Goal: Information Seeking & Learning: Check status

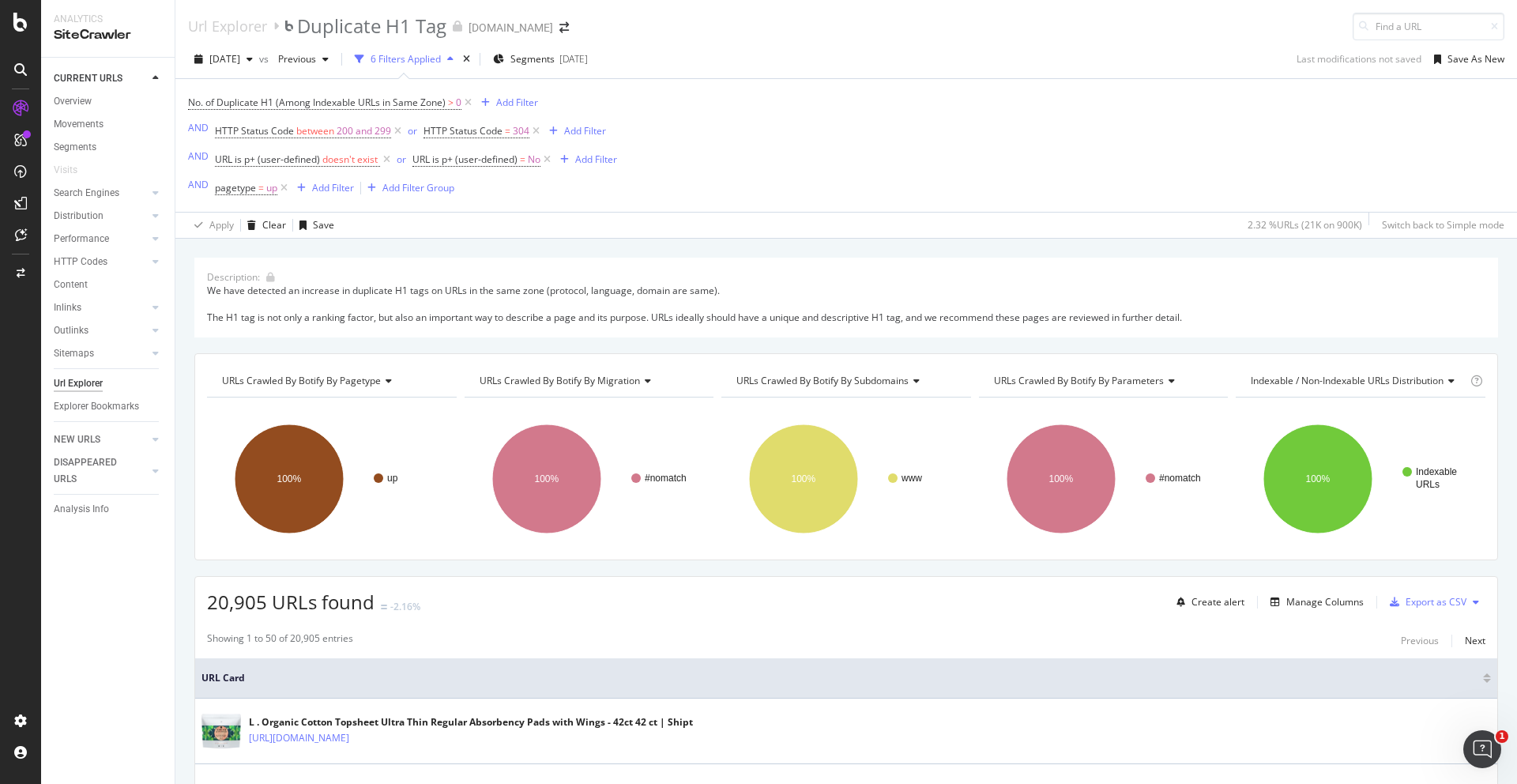
scroll to position [418, 0]
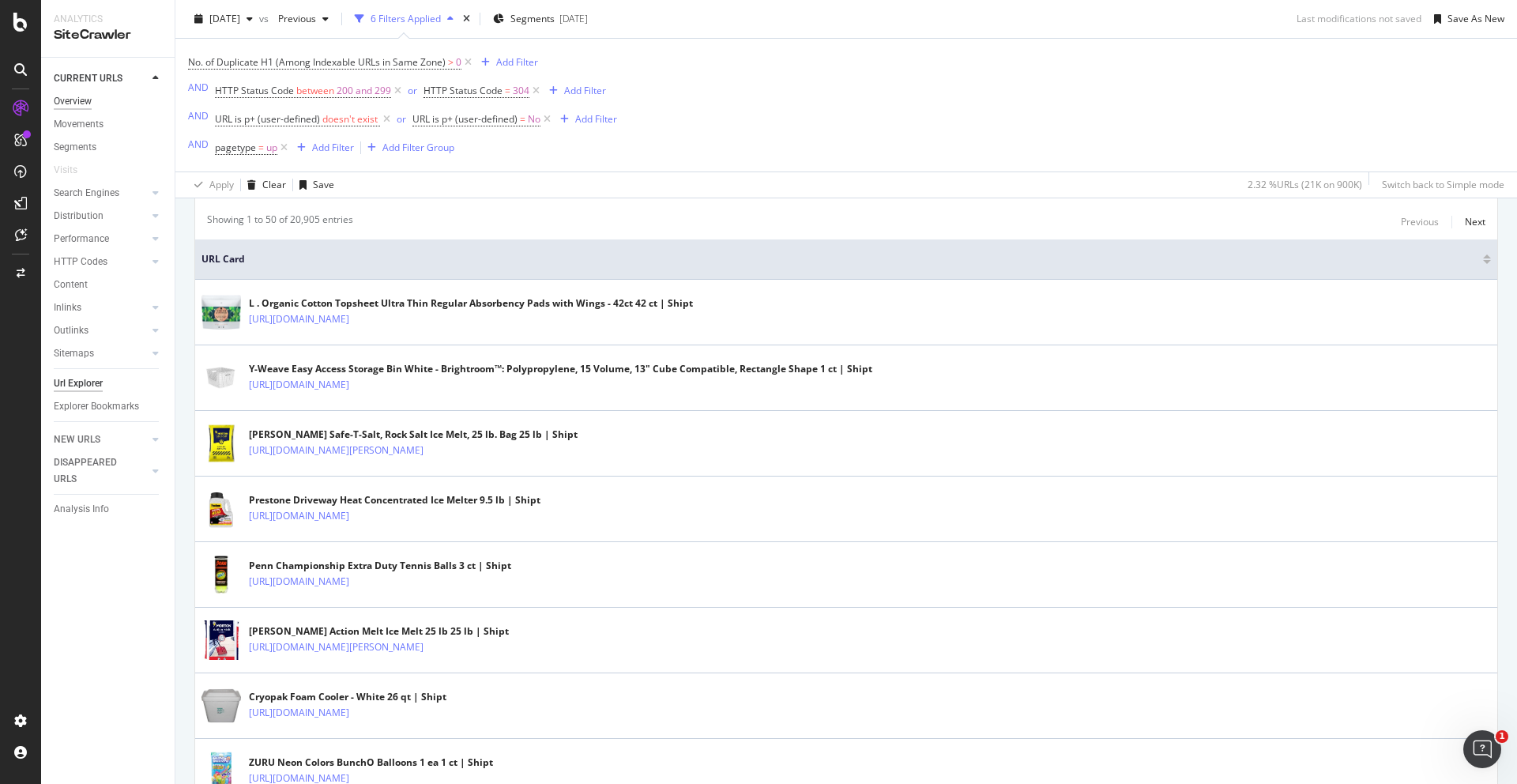
click at [85, 97] on div "Overview" at bounding box center [72, 101] width 38 height 16
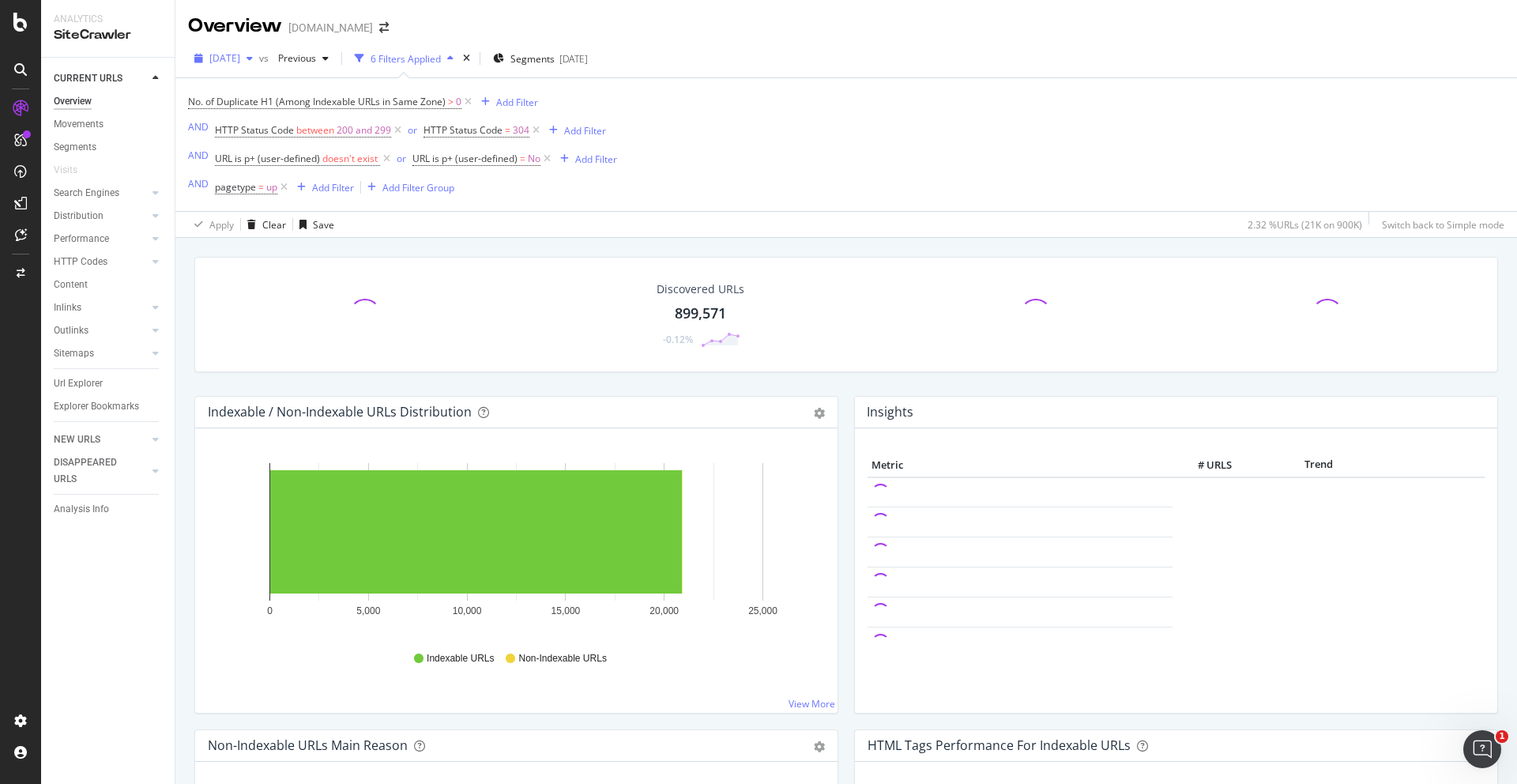
click at [240, 57] on span "[DATE]" at bounding box center [225, 58] width 31 height 14
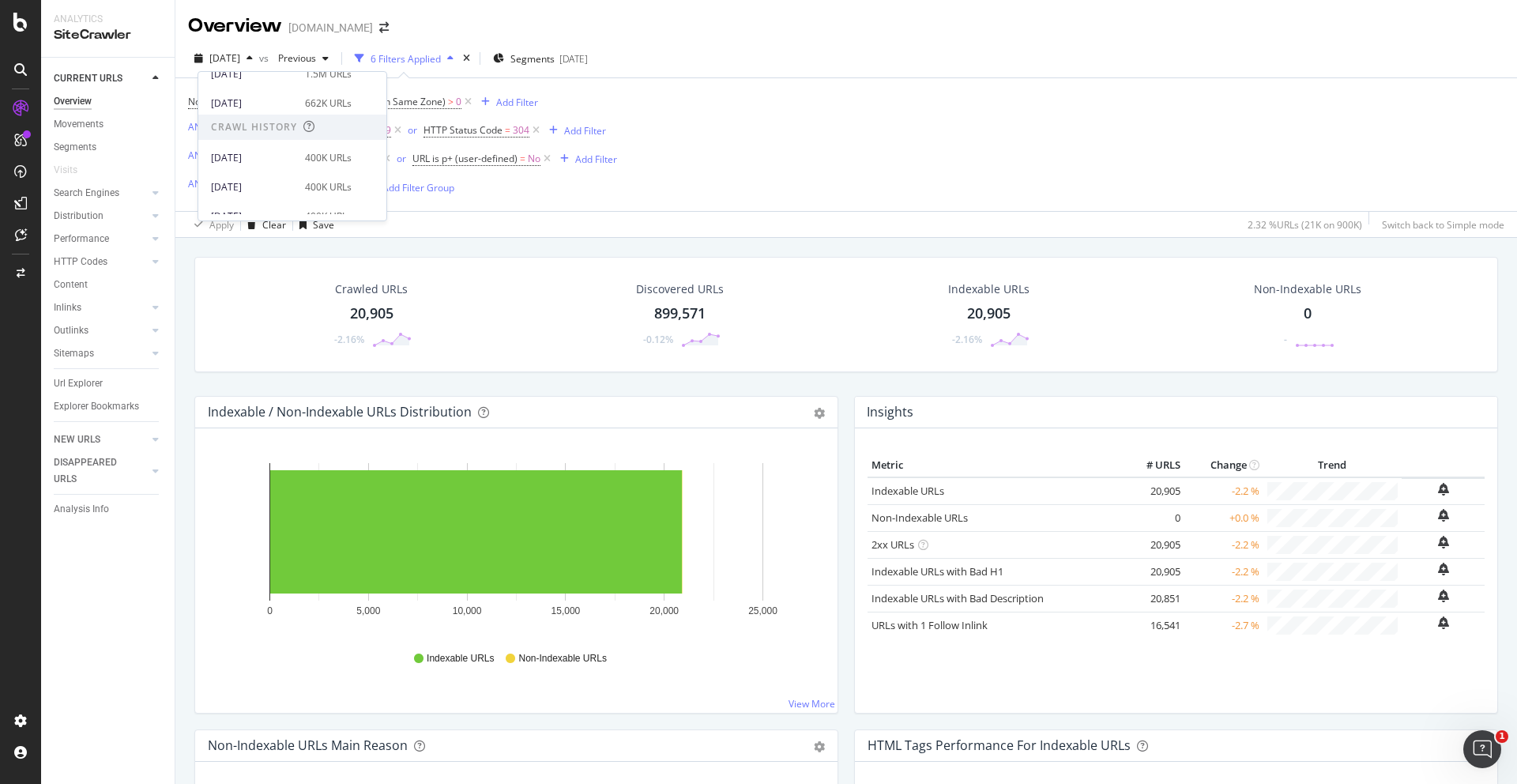
scroll to position [1, 0]
click at [251, 186] on div "[DATE]" at bounding box center [253, 186] width 84 height 14
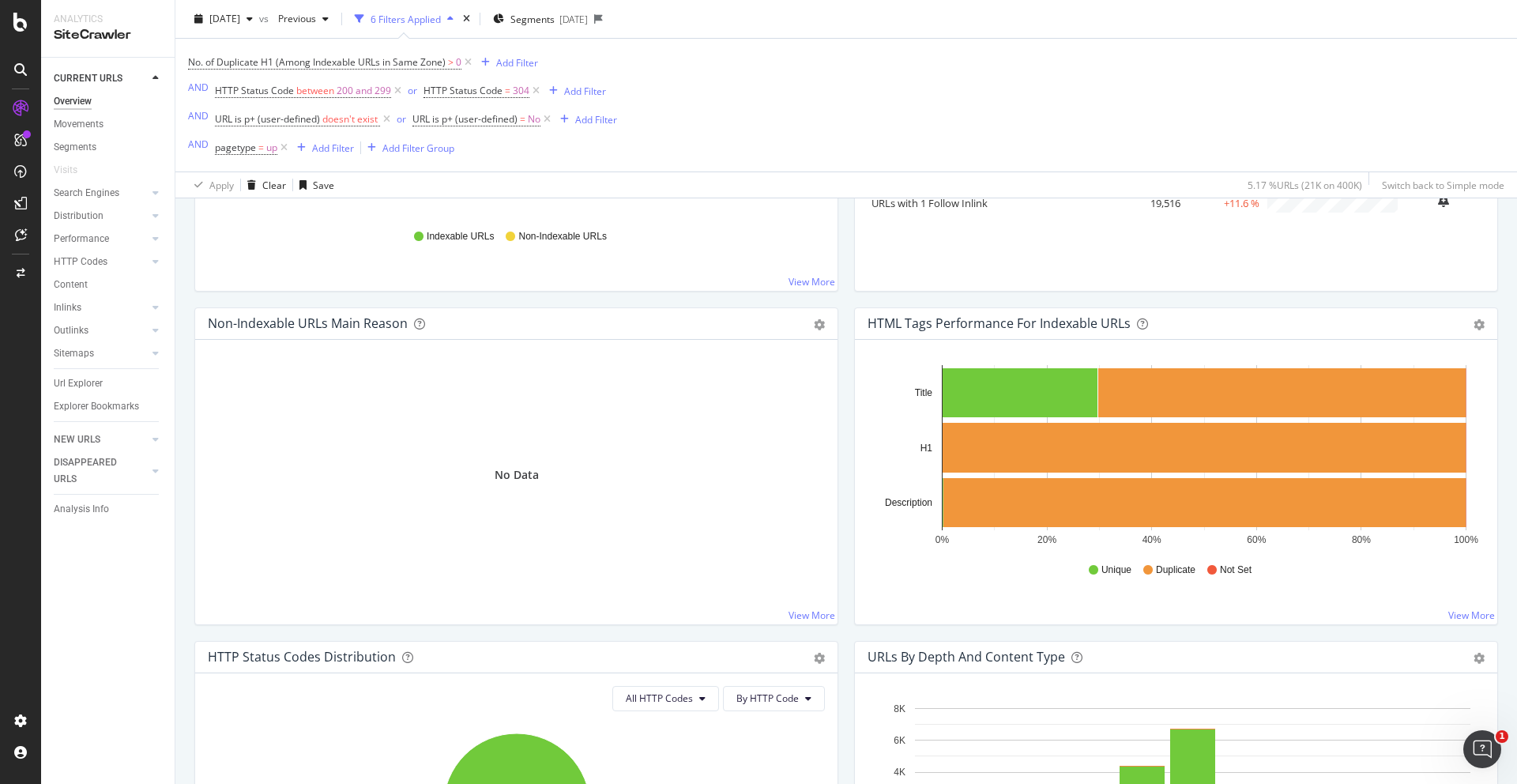
scroll to position [759, 0]
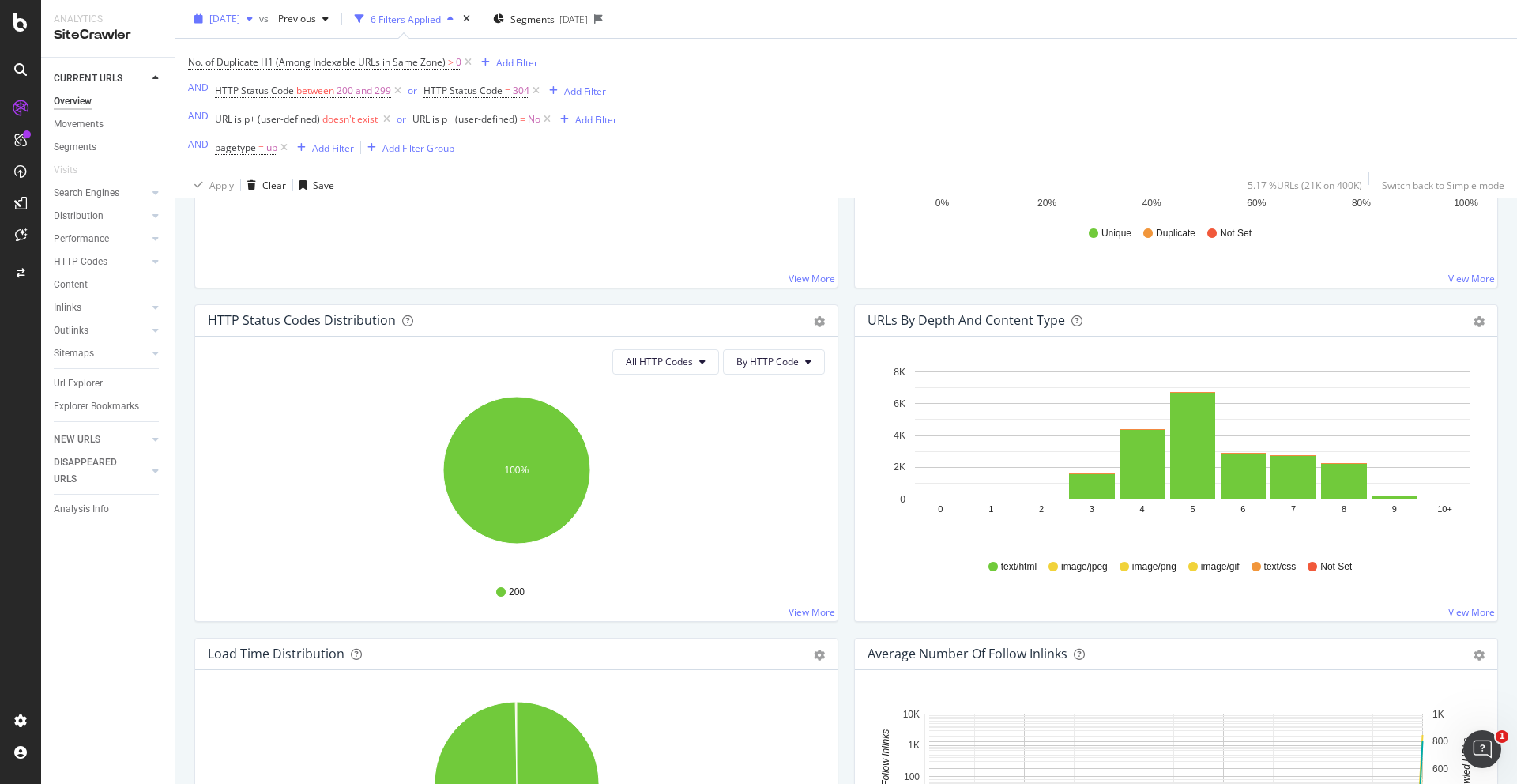
click at [259, 25] on div "[DATE]" at bounding box center [224, 19] width 72 height 24
click at [274, 120] on div "[DATE]" at bounding box center [253, 122] width 84 height 14
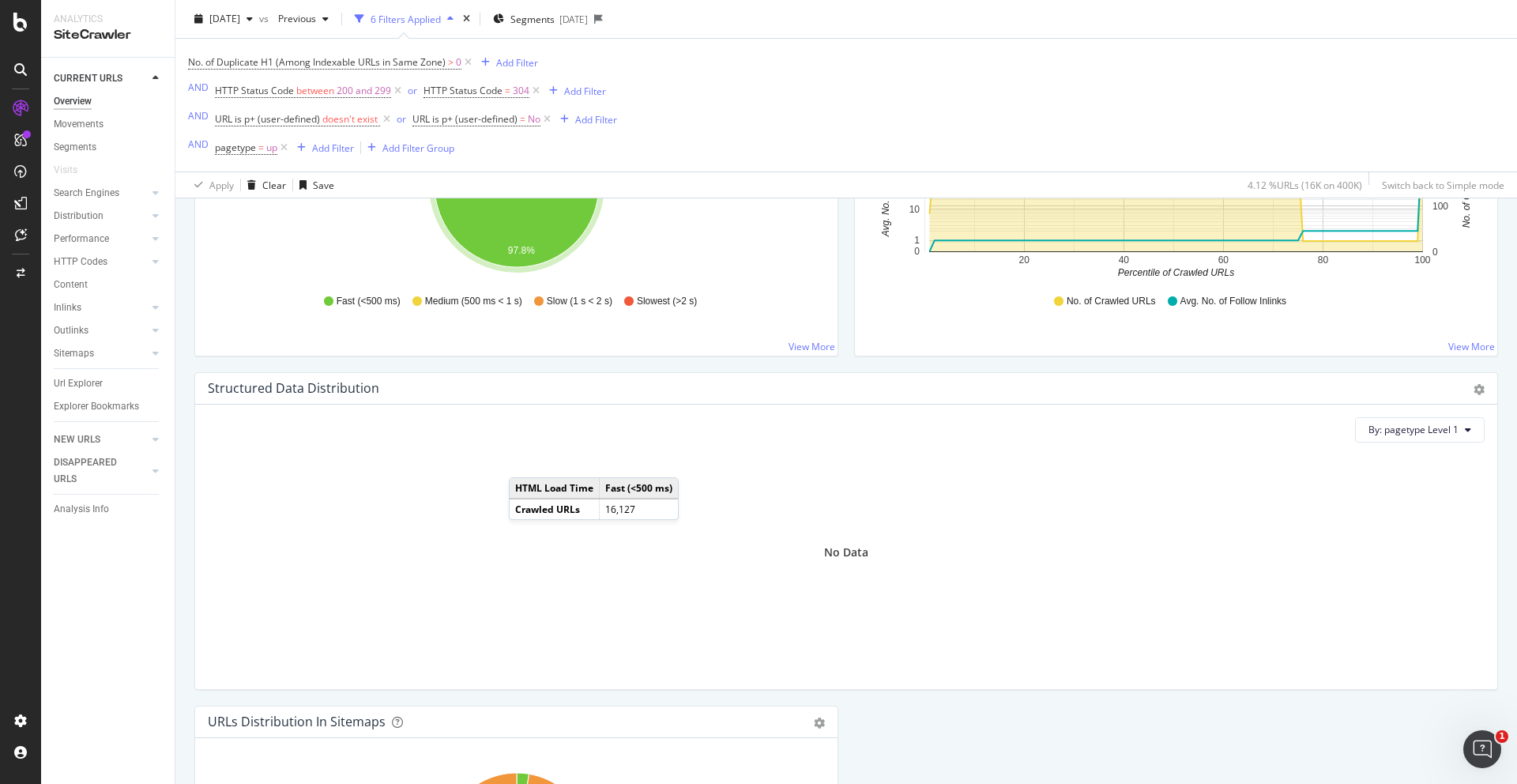
scroll to position [1668, 0]
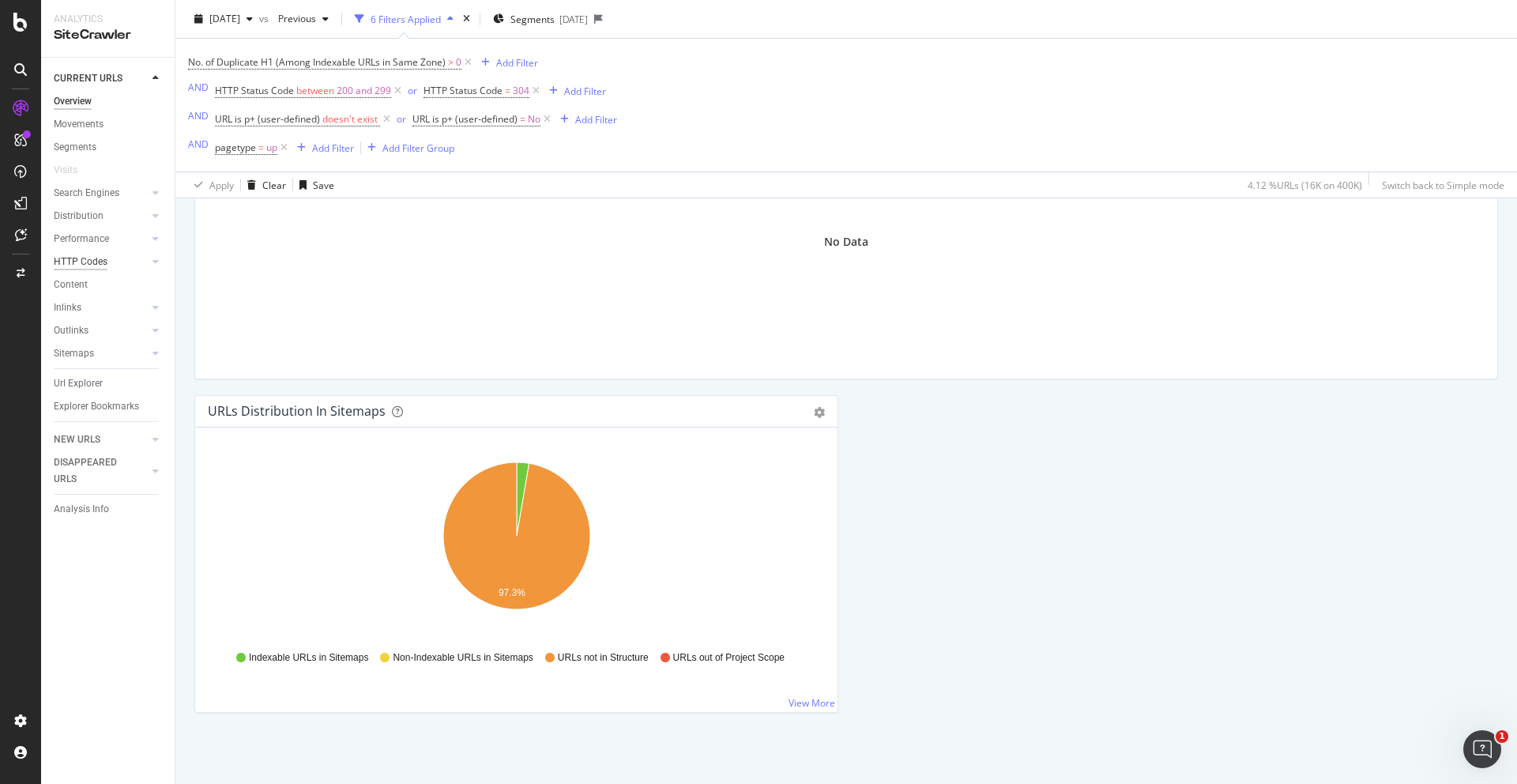
click at [82, 261] on div "HTTP Codes" at bounding box center [80, 262] width 53 height 16
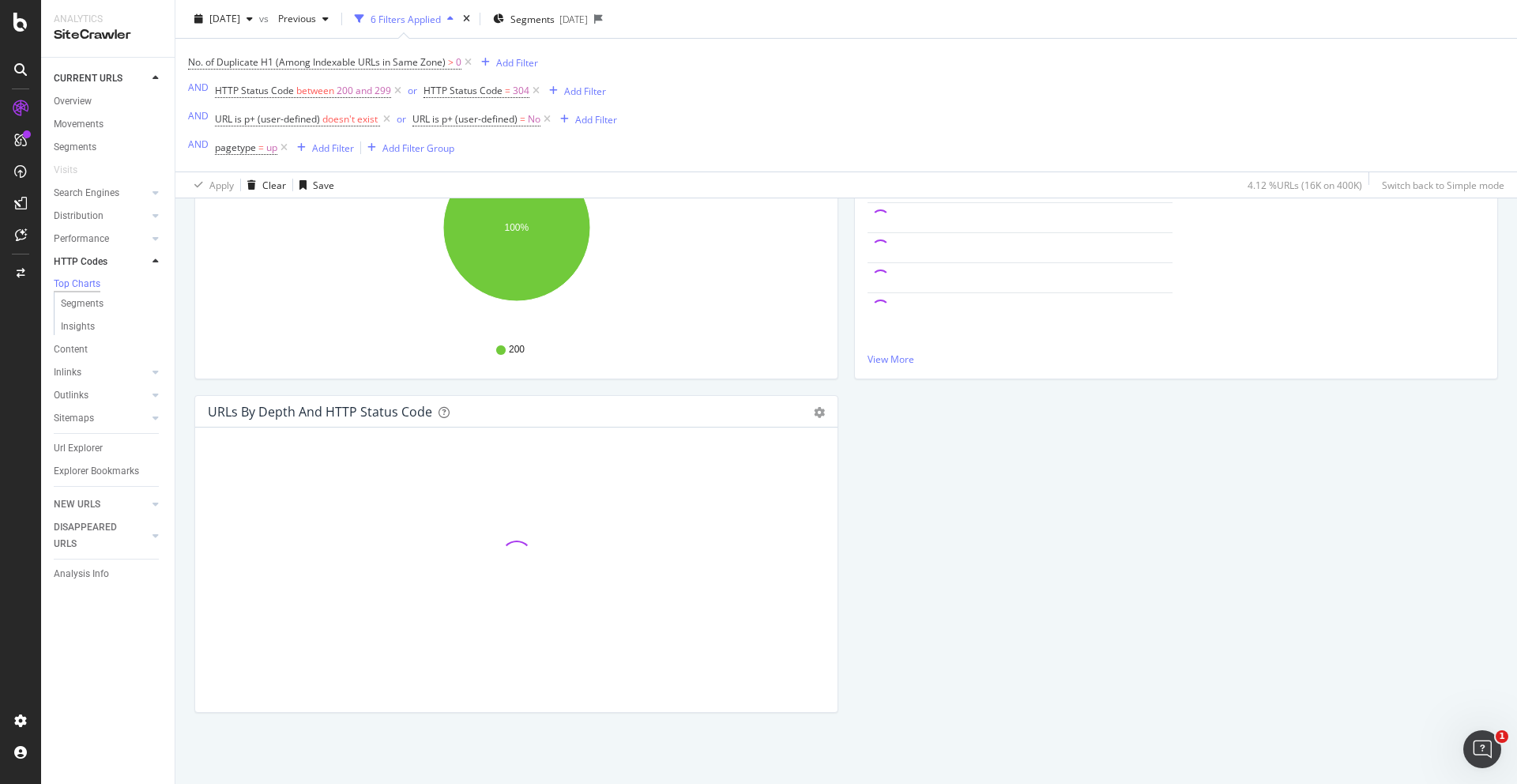
scroll to position [311, 0]
click at [316, 17] on span "Previous" at bounding box center [293, 18] width 44 height 14
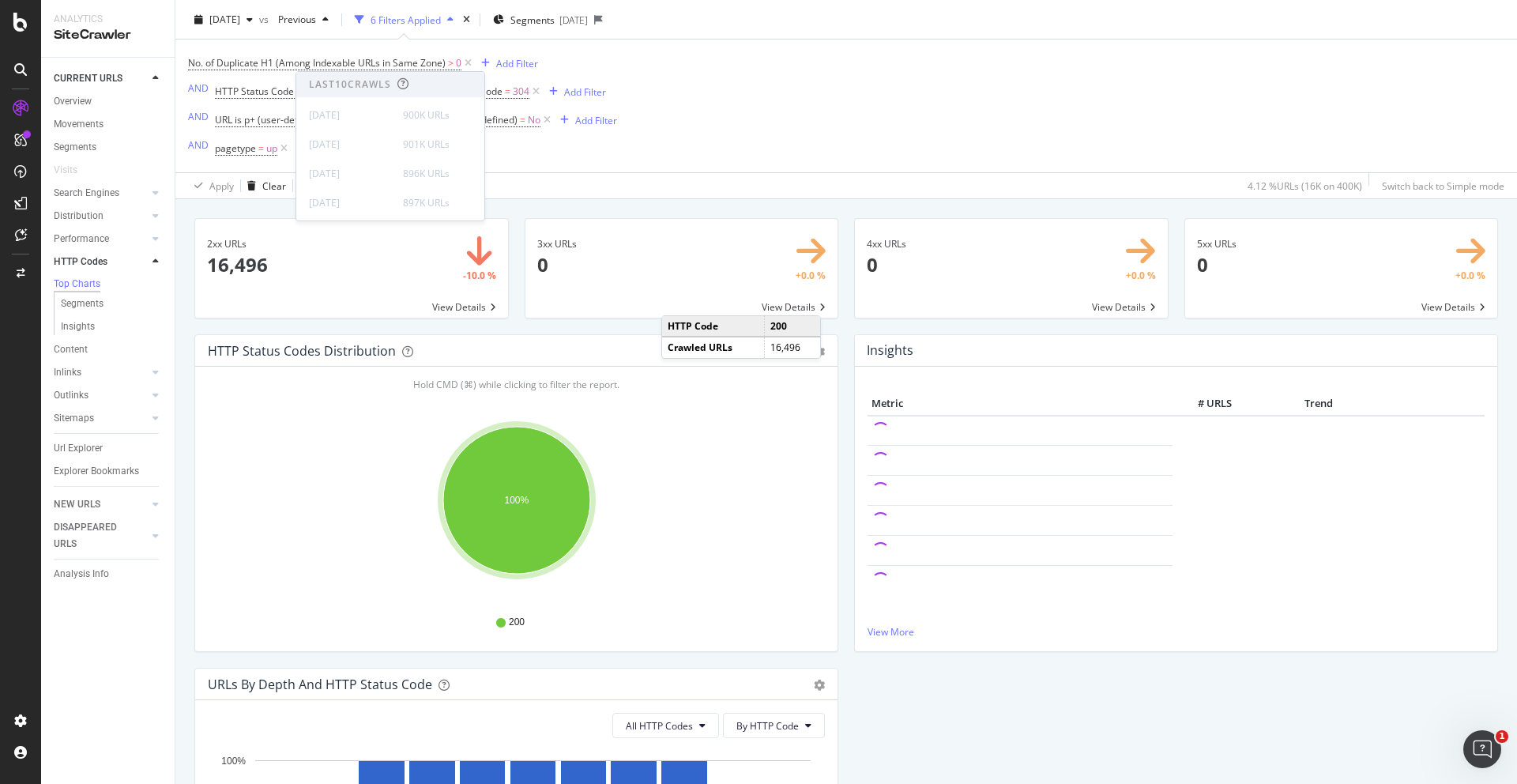
scroll to position [0, 0]
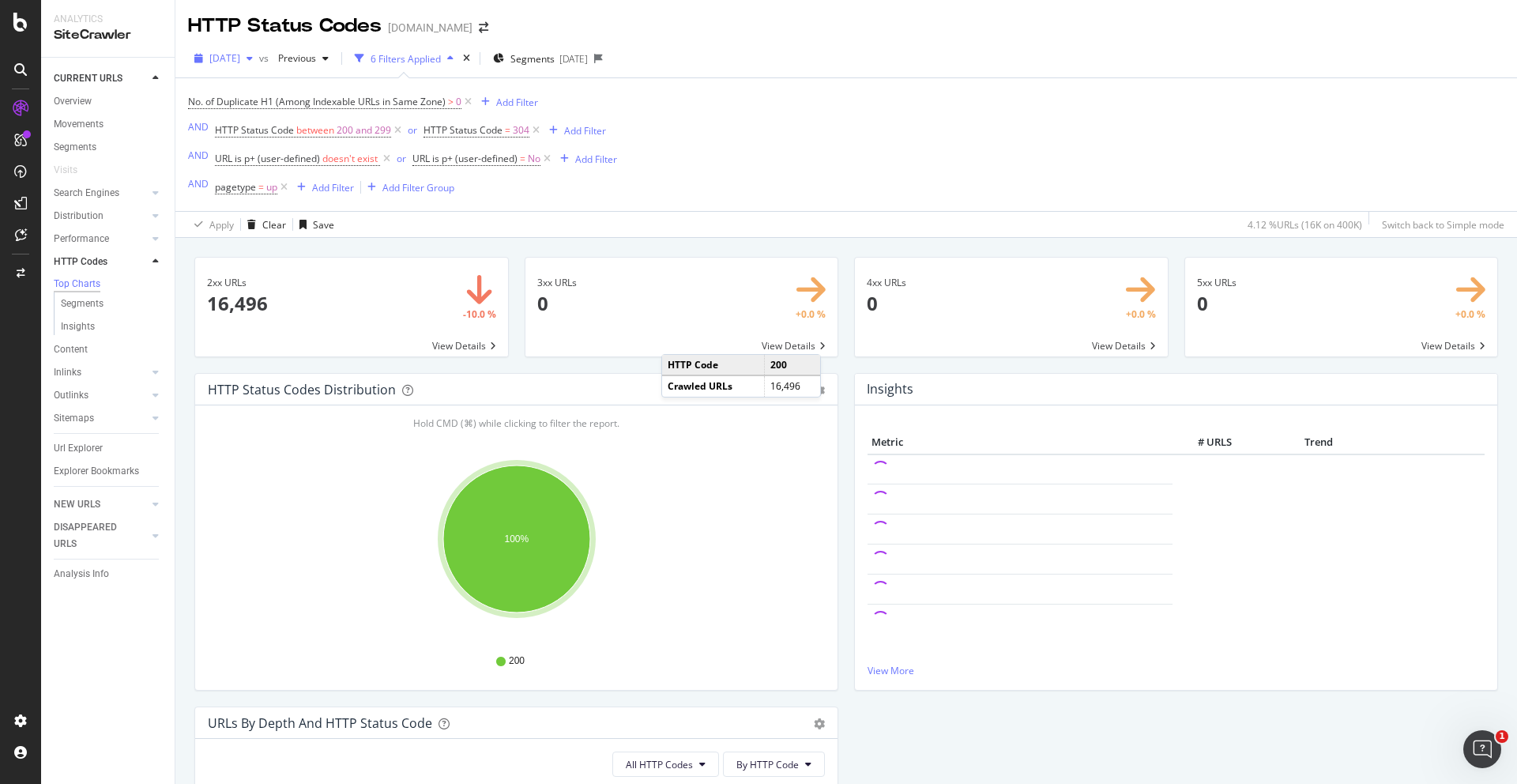
click at [259, 62] on div "button" at bounding box center [249, 58] width 19 height 9
click at [325, 133] on div "662K URLs" at bounding box center [328, 136] width 46 height 14
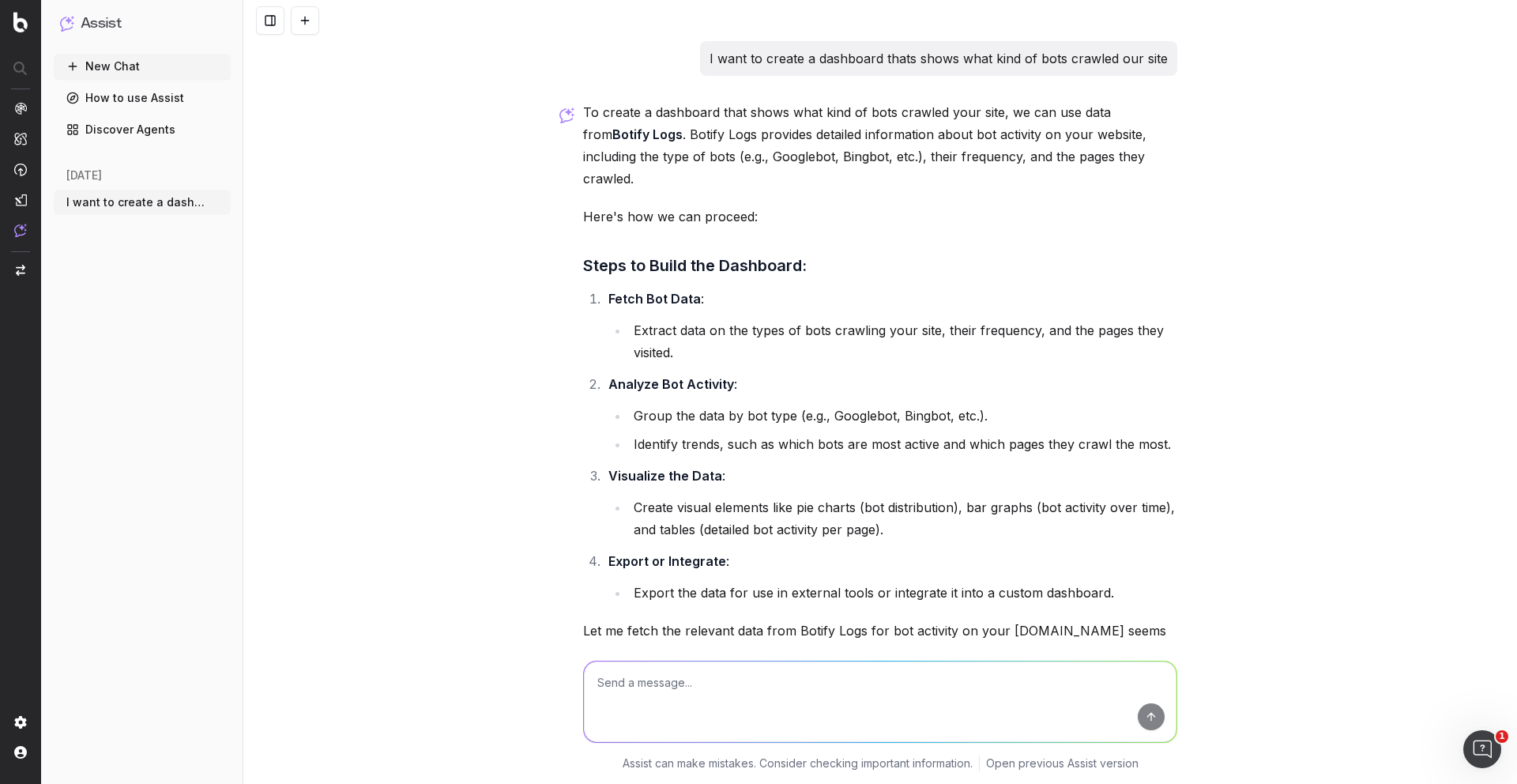
scroll to position [379, 0]
